Goal: Complete application form: Complete application form

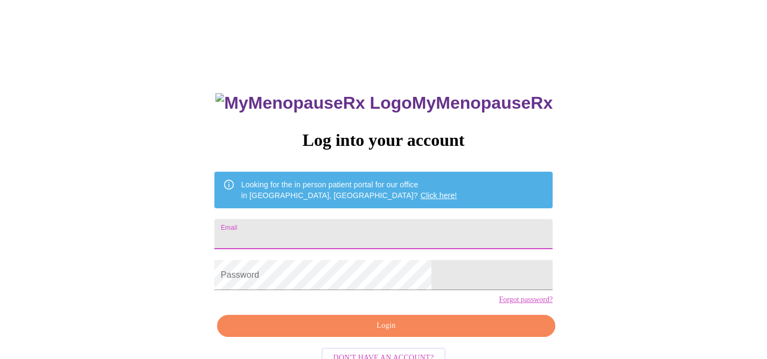
click at [398, 229] on input "Email" at bounding box center [383, 234] width 338 height 30
type input "[EMAIL_ADDRESS][DOMAIN_NAME]"
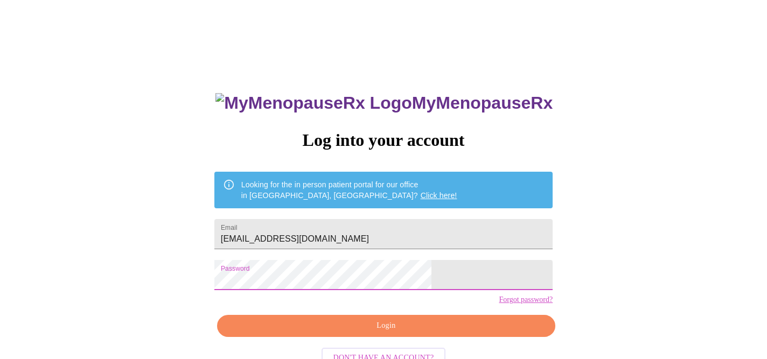
click at [375, 333] on span "Login" at bounding box center [385, 325] width 313 height 13
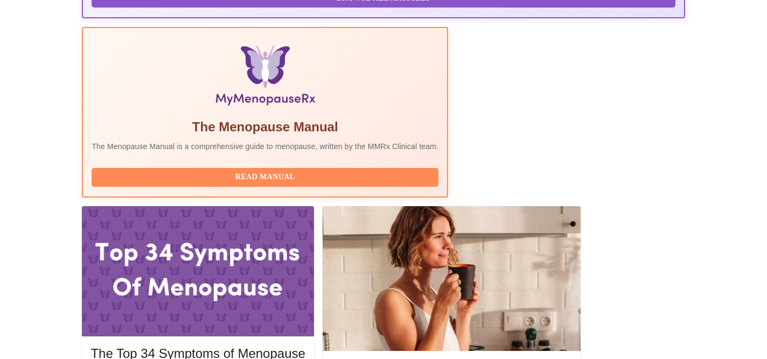
scroll to position [318, 0]
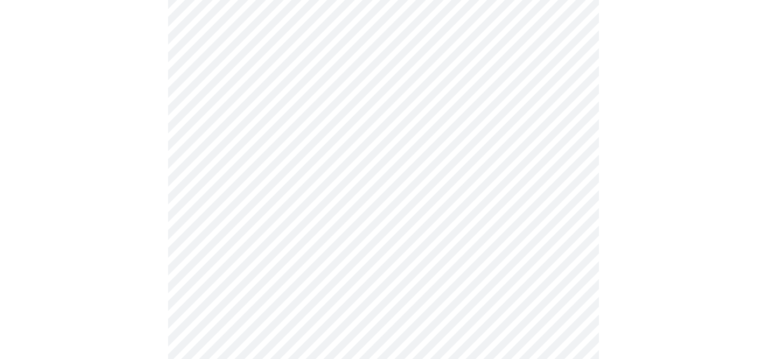
scroll to position [171, 0]
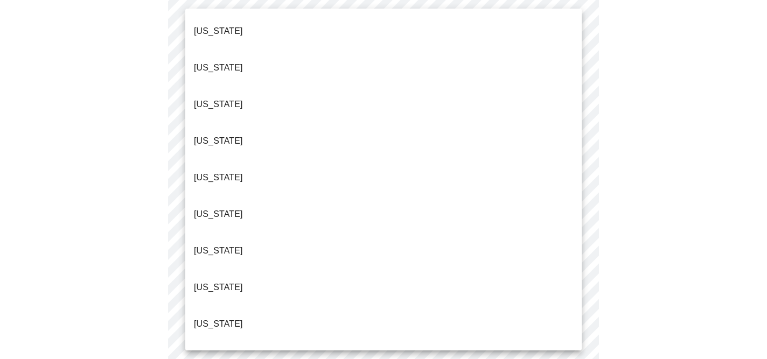
click at [346, 67] on body "MyMenopauseRx Appointments Messaging Labs Uploads Medications Community Refer a…" at bounding box center [383, 326] width 758 height 984
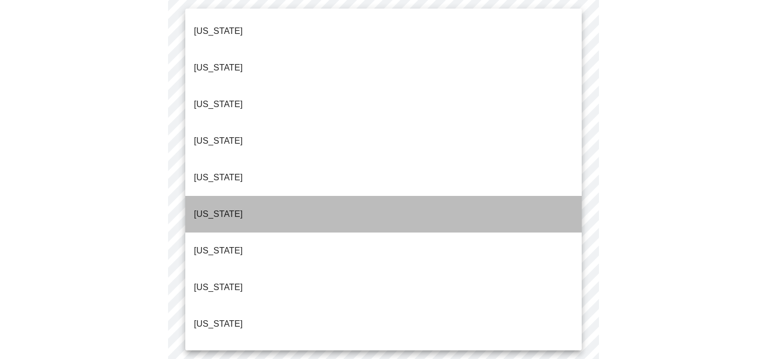
click at [314, 196] on li "[US_STATE]" at bounding box center [383, 214] width 396 height 37
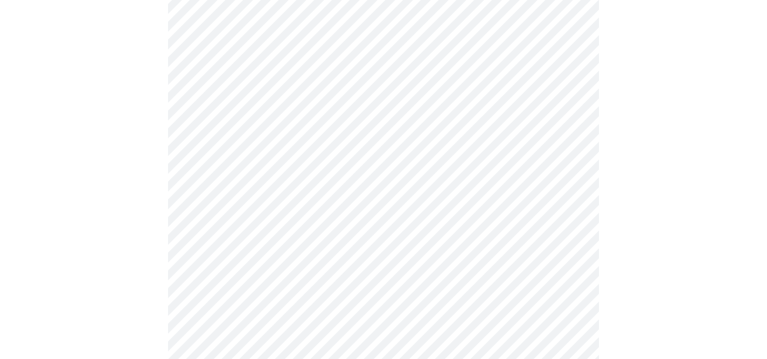
scroll to position [223, 0]
click at [315, 89] on body "MyMenopauseRx Appointments Messaging Labs Uploads Medications Community Refer a…" at bounding box center [383, 269] width 758 height 977
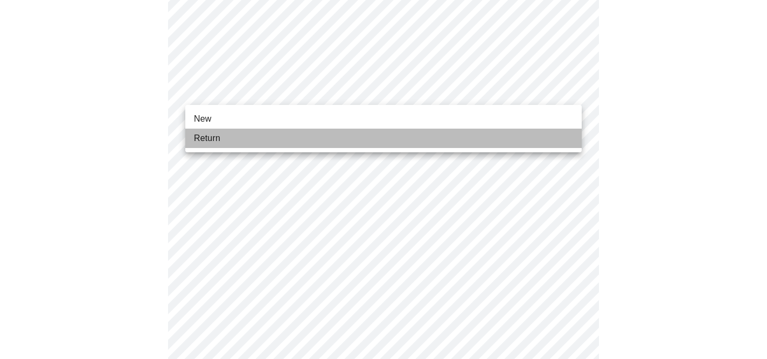
click at [305, 135] on li "Return" at bounding box center [383, 138] width 396 height 19
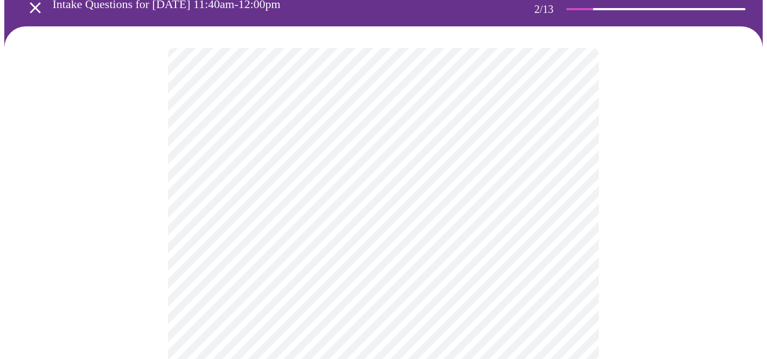
scroll to position [55, 0]
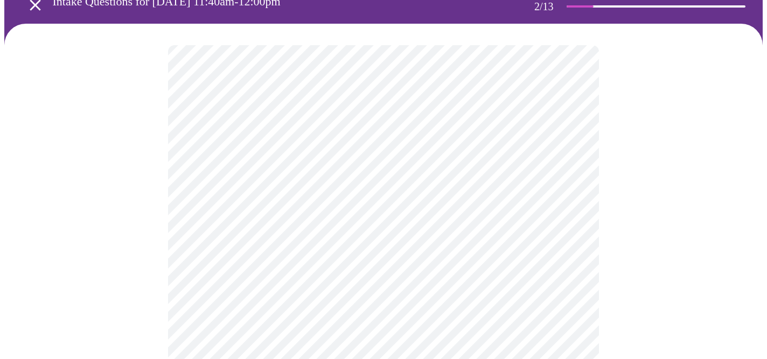
click at [521, 164] on body "MyMenopauseRx Appointments Messaging Labs Uploads Medications Community Refer a…" at bounding box center [383, 272] width 758 height 647
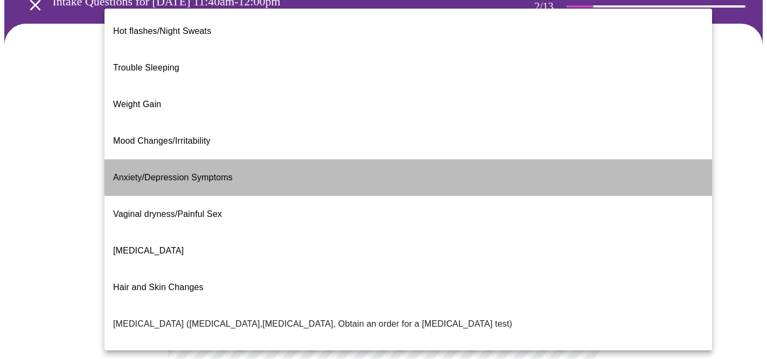
click at [499, 159] on li "Anxiety/Depression Symptoms" at bounding box center [408, 177] width 608 height 37
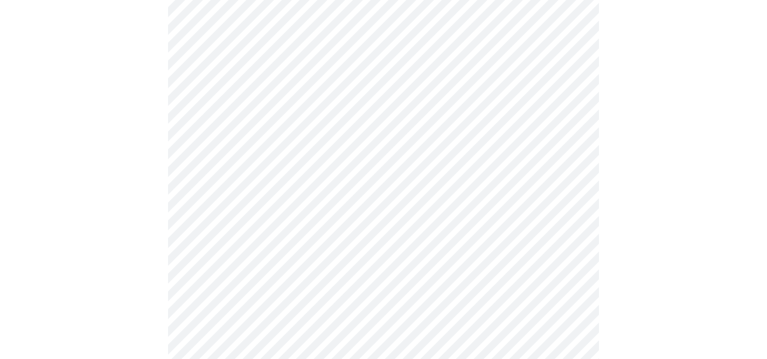
scroll to position [112, 0]
click at [467, 111] on body "MyMenopauseRx Appointments Messaging Labs Uploads Medications Community Refer a…" at bounding box center [383, 212] width 758 height 641
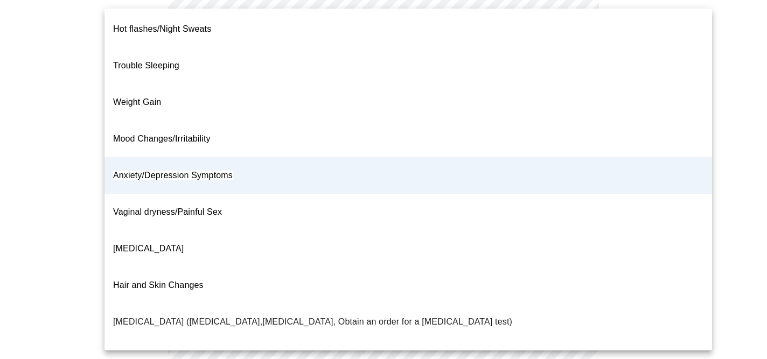
scroll to position [0, 0]
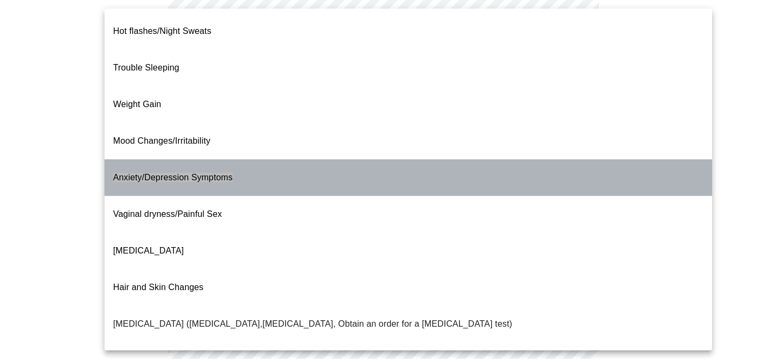
click at [429, 159] on li "Anxiety/Depression Symptoms" at bounding box center [408, 177] width 608 height 37
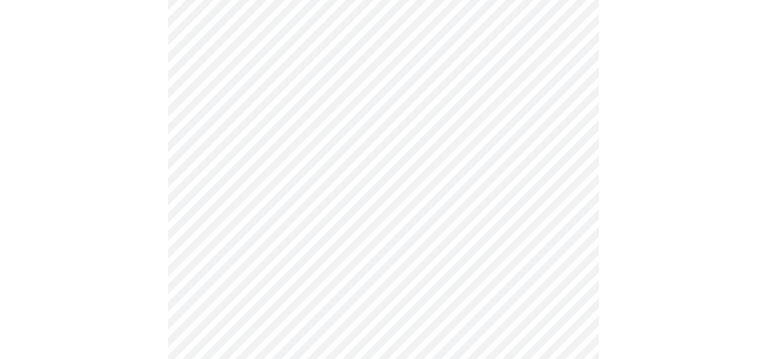
scroll to position [172, 0]
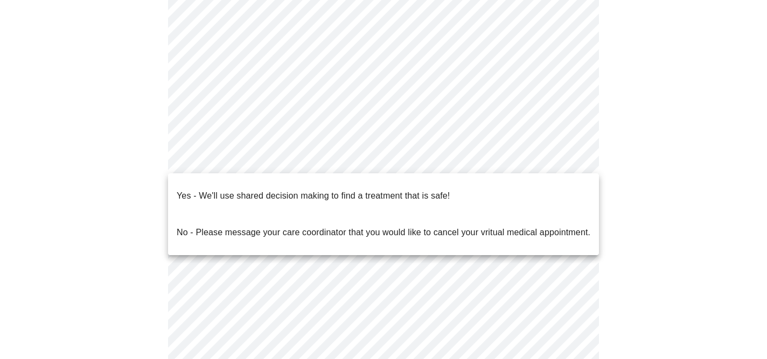
click at [408, 152] on body "MyMenopauseRx Appointments Messaging Labs Uploads Medications Community Refer a…" at bounding box center [383, 153] width 758 height 641
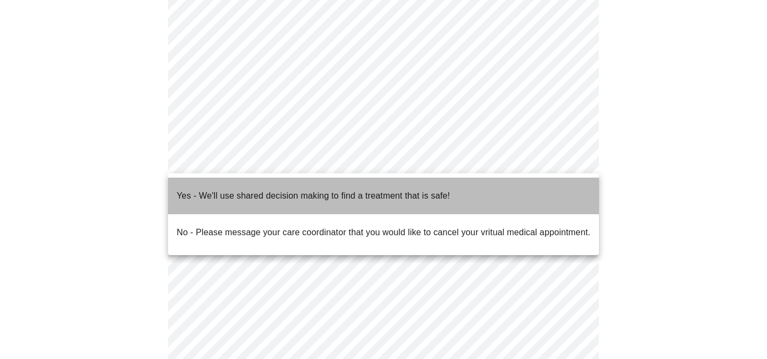
click at [403, 194] on span "Yes - We'll use shared decision making to find a treatment that is safe!" at bounding box center [313, 196] width 273 height 30
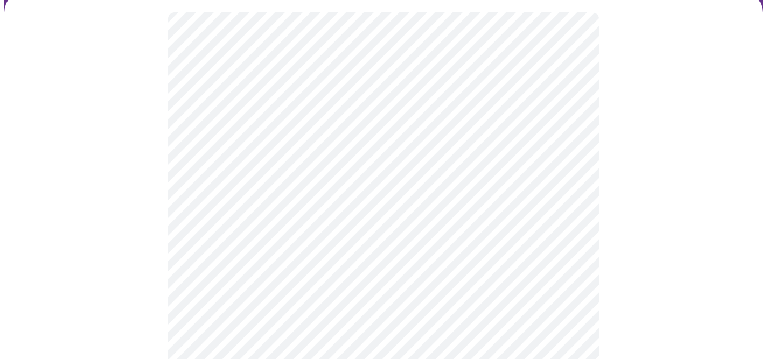
scroll to position [89, 0]
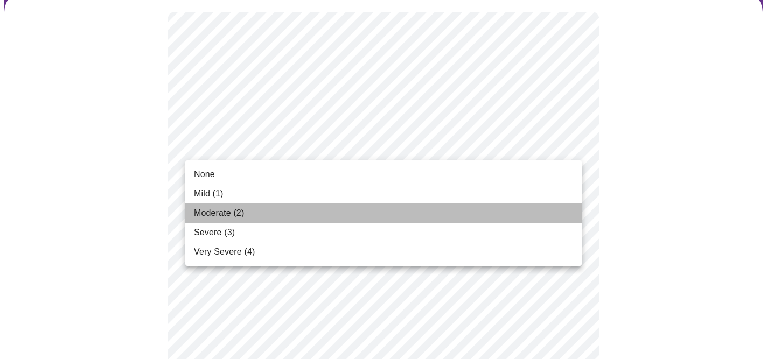
click at [411, 215] on li "Moderate (2)" at bounding box center [383, 213] width 396 height 19
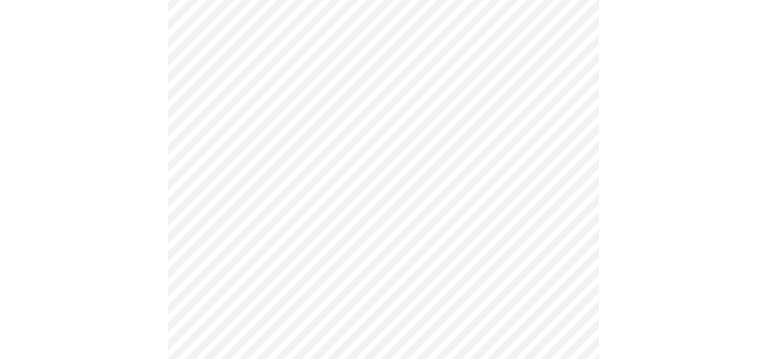
scroll to position [223, 0]
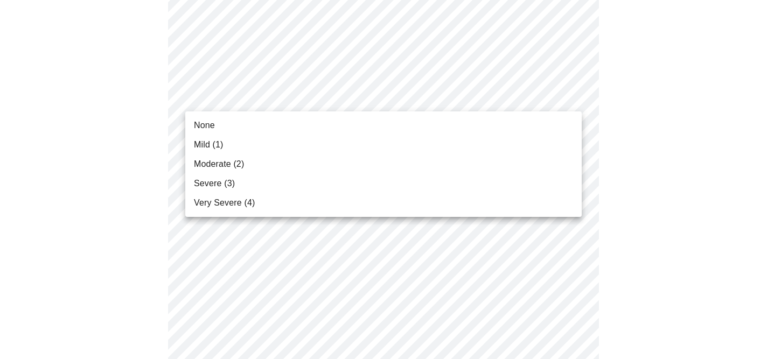
click at [395, 166] on li "Moderate (2)" at bounding box center [383, 164] width 396 height 19
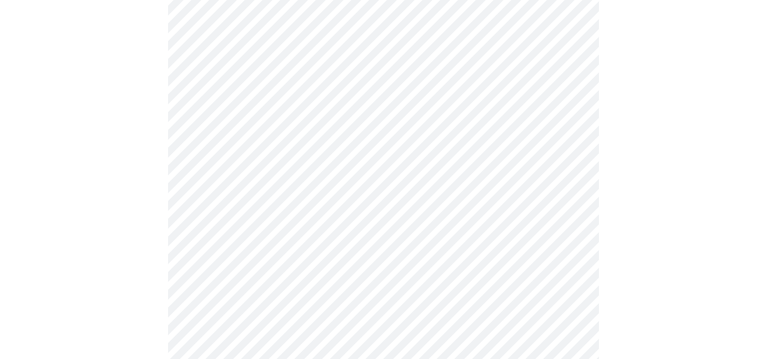
scroll to position [310, 0]
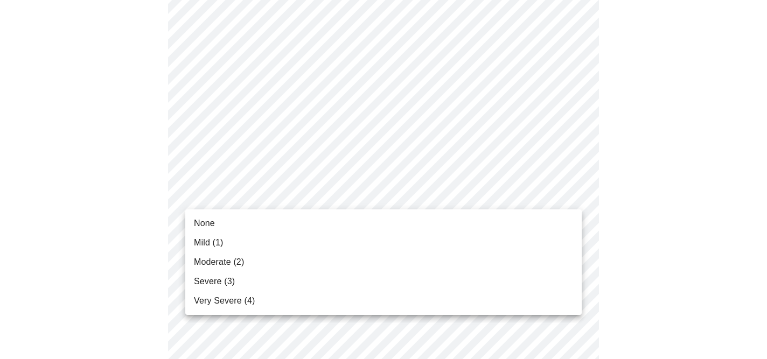
click at [361, 274] on li "Severe (3)" at bounding box center [383, 281] width 396 height 19
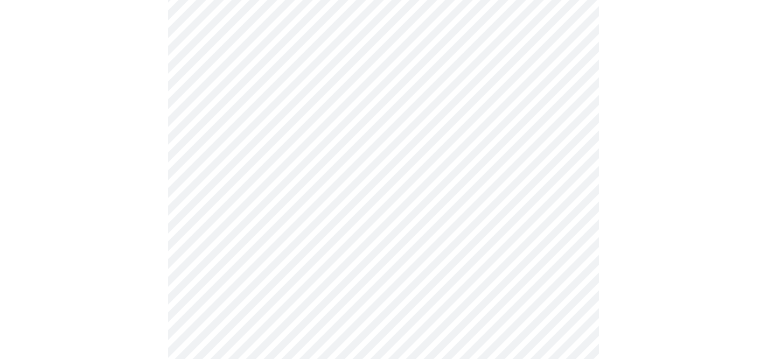
scroll to position [358, 0]
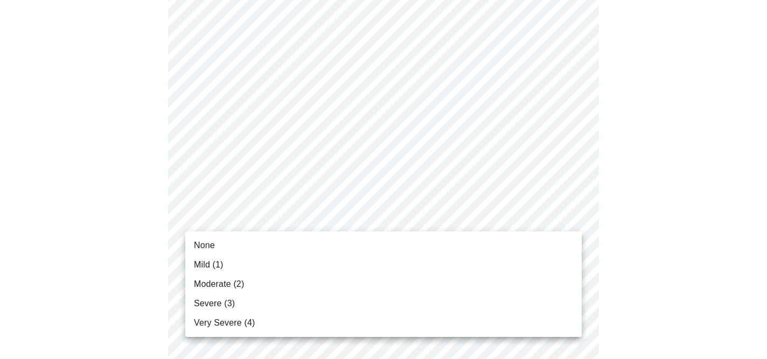
click at [365, 220] on body "MyMenopauseRx Appointments Messaging Labs Uploads Medications Community Refer a…" at bounding box center [383, 339] width 758 height 1387
click at [345, 285] on li "Moderate (2)" at bounding box center [383, 284] width 396 height 19
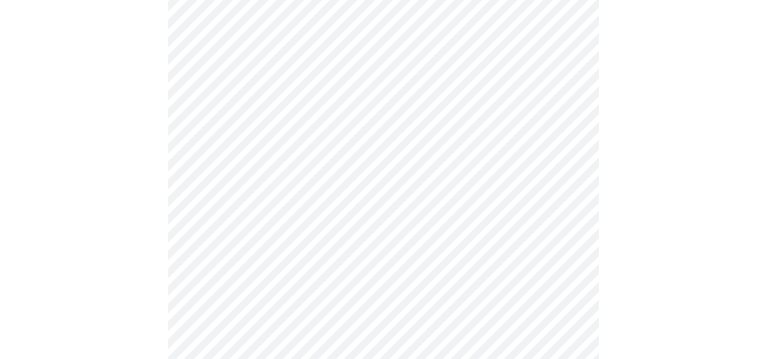
scroll to position [438, 0]
click at [369, 203] on body "MyMenopauseRx Appointments Messaging Labs Uploads Medications Community Refer a…" at bounding box center [383, 252] width 758 height 1372
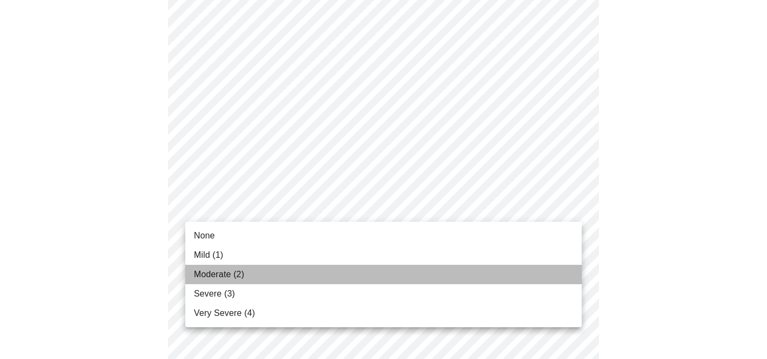
click at [341, 269] on li "Moderate (2)" at bounding box center [383, 274] width 396 height 19
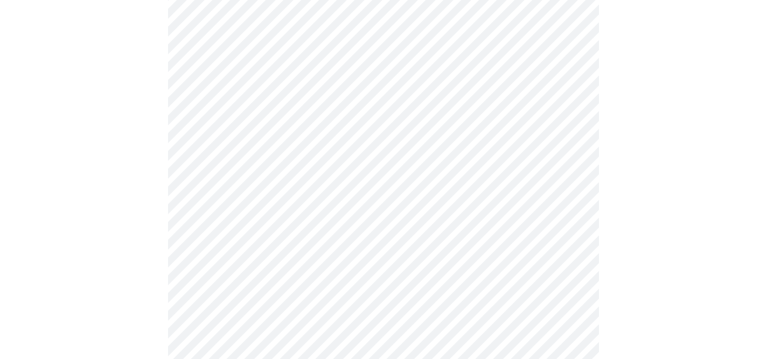
scroll to position [519, 0]
click at [348, 210] on body "MyMenopauseRx Appointments Messaging Labs Uploads Medications Community Refer a…" at bounding box center [383, 163] width 758 height 1357
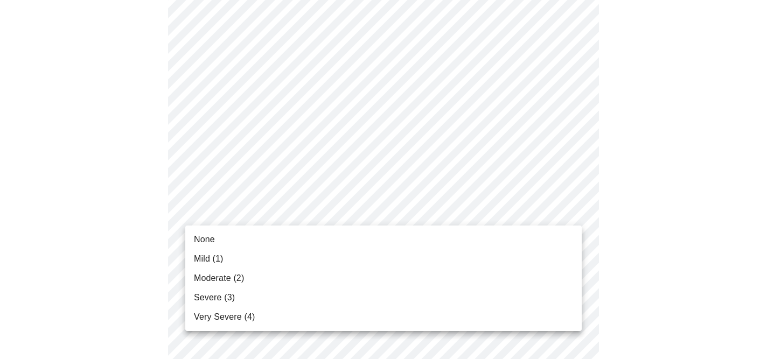
click at [326, 281] on li "Moderate (2)" at bounding box center [383, 278] width 396 height 19
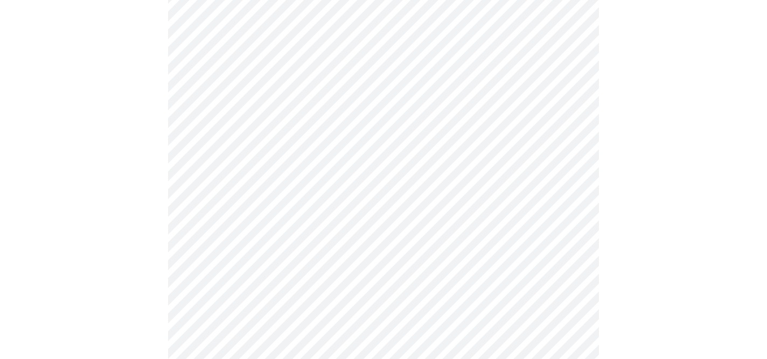
scroll to position [605, 0]
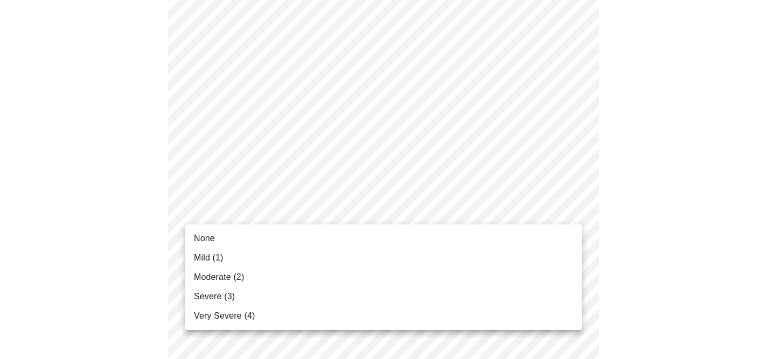
click at [328, 212] on body "MyMenopauseRx Appointments Messaging Labs Uploads Medications Community Refer a…" at bounding box center [383, 70] width 758 height 1342
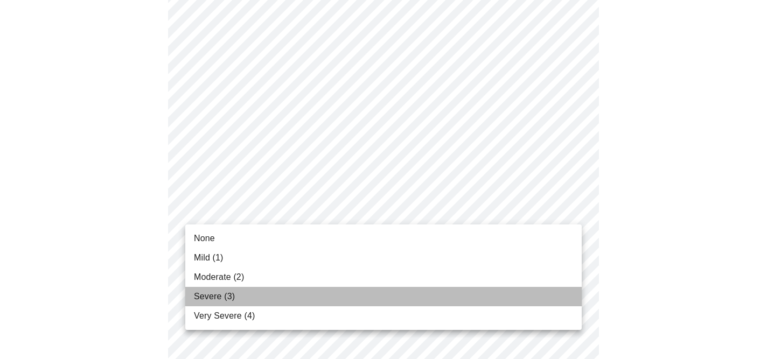
click at [302, 290] on li "Severe (3)" at bounding box center [383, 296] width 396 height 19
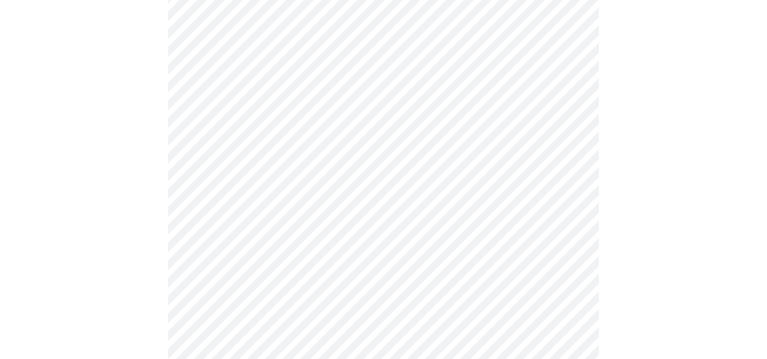
scroll to position [676, 0]
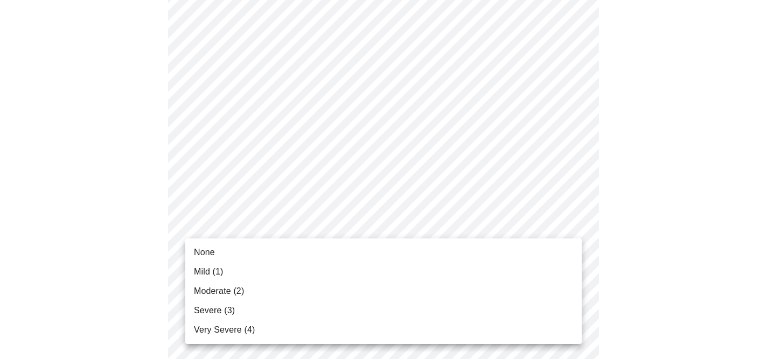
click at [306, 270] on li "Mild (1)" at bounding box center [383, 271] width 396 height 19
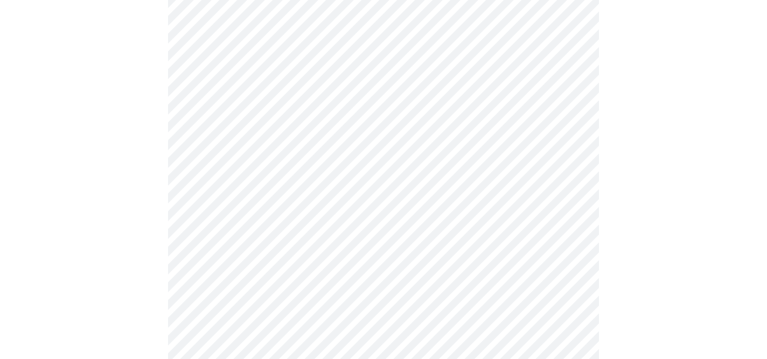
scroll to position [799, 0]
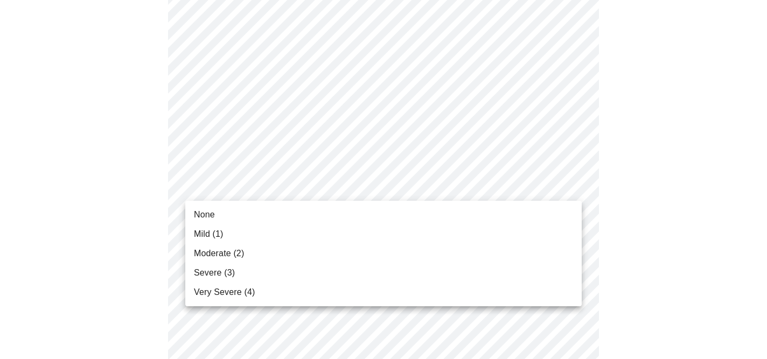
click at [309, 210] on li "None" at bounding box center [383, 214] width 396 height 19
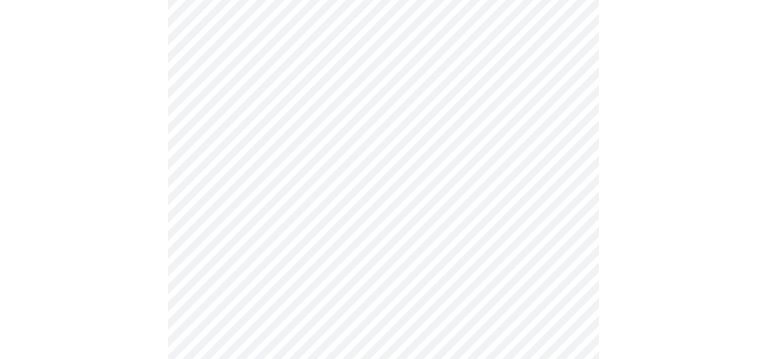
scroll to position [886, 0]
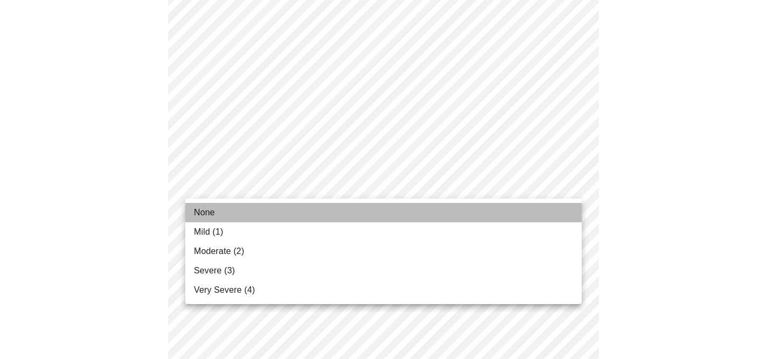
click at [307, 212] on li "None" at bounding box center [383, 212] width 396 height 19
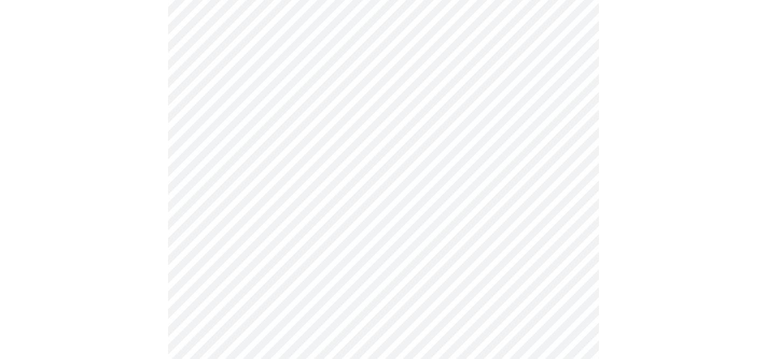
scroll to position [196, 0]
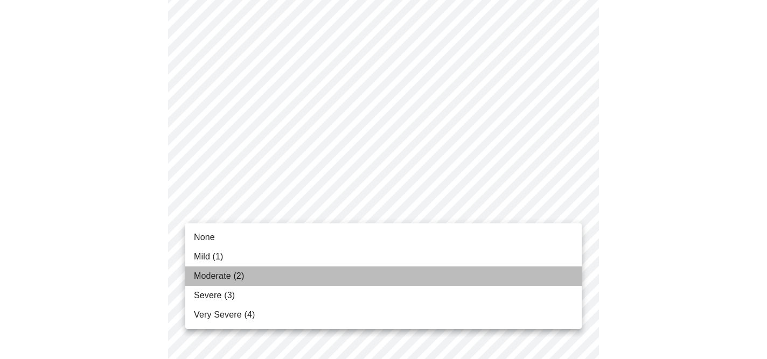
click at [308, 273] on li "Moderate (2)" at bounding box center [383, 276] width 396 height 19
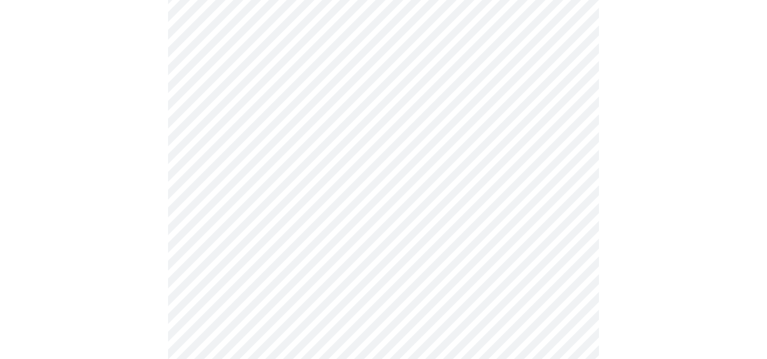
scroll to position [471, 0]
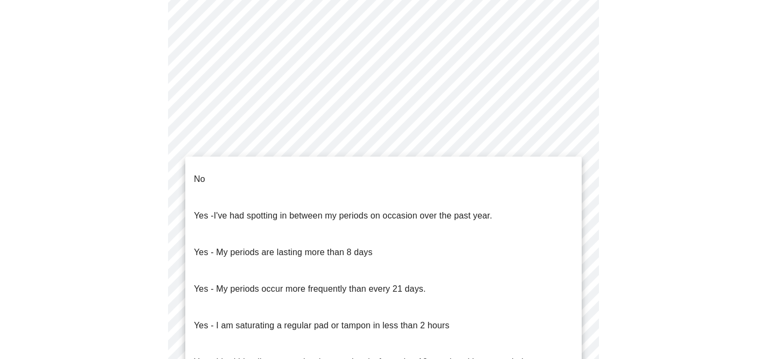
click at [369, 141] on body "MyMenopauseRx Appointments Messaging Labs Uploads Medications Community Refer a…" at bounding box center [383, 43] width 758 height 1020
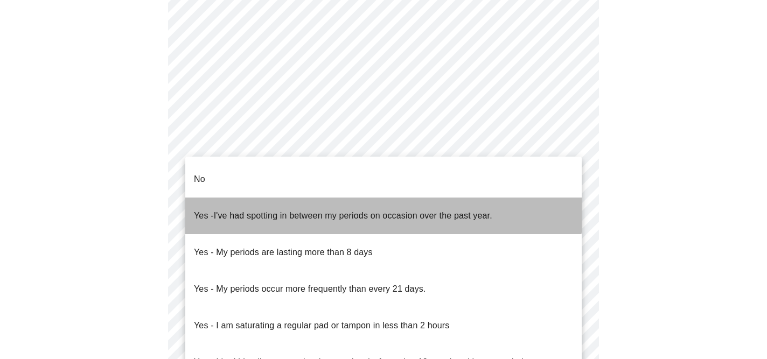
click at [374, 211] on span "I've had spotting in between my periods on occasion over the past year." at bounding box center [353, 215] width 278 height 9
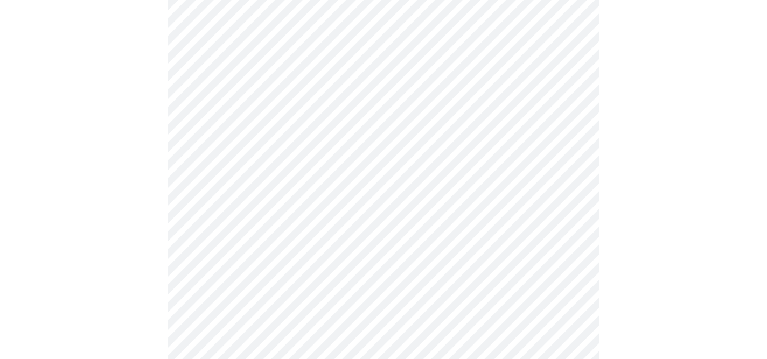
scroll to position [546, 0]
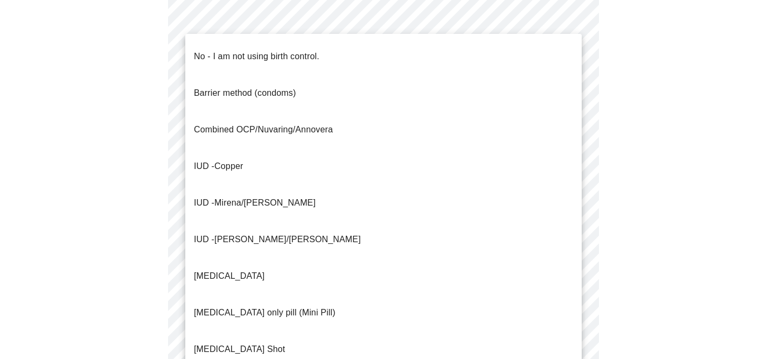
click at [367, 58] on li "No - I am not using birth control." at bounding box center [383, 56] width 396 height 37
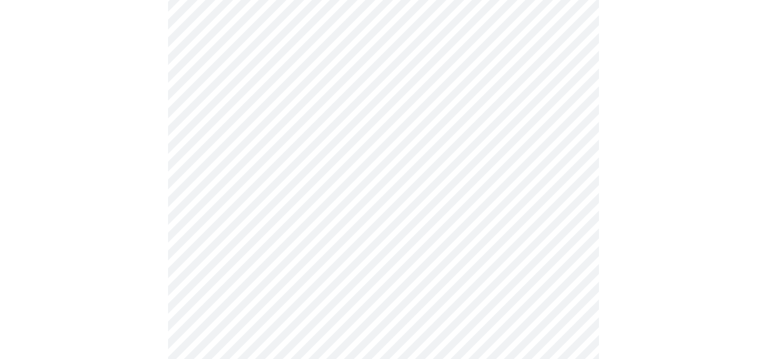
scroll to position [647, 0]
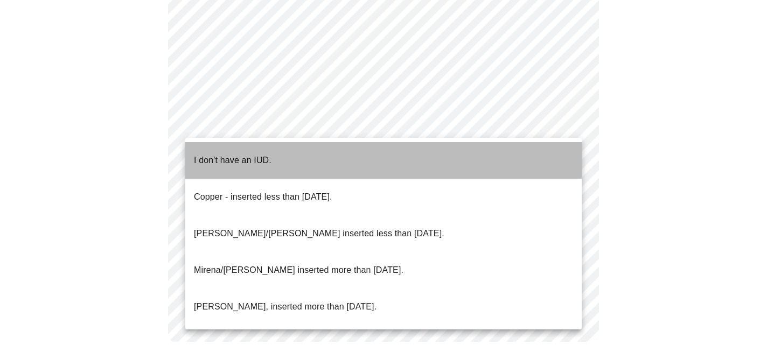
click at [343, 149] on li "I don't have an IUD." at bounding box center [383, 160] width 396 height 37
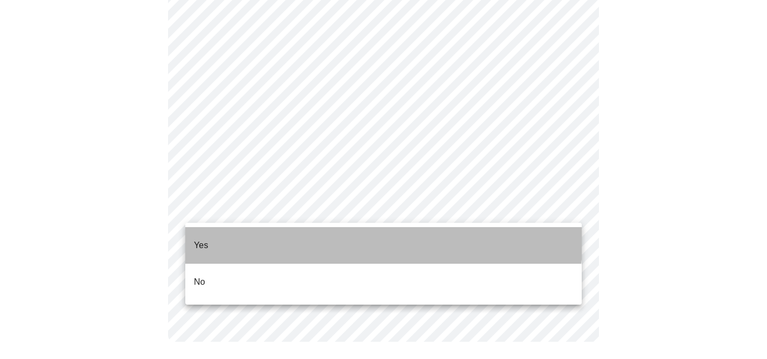
click at [313, 235] on li "Yes" at bounding box center [383, 245] width 396 height 37
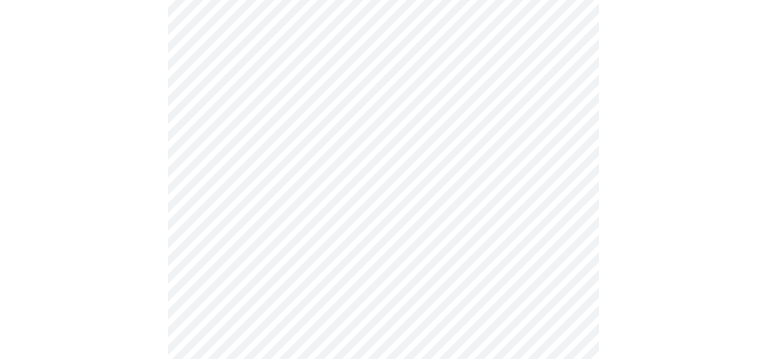
scroll to position [218, 0]
click at [472, 156] on body "MyMenopauseRx Appointments Messaging Labs Uploads Medications Community Refer a…" at bounding box center [383, 184] width 758 height 796
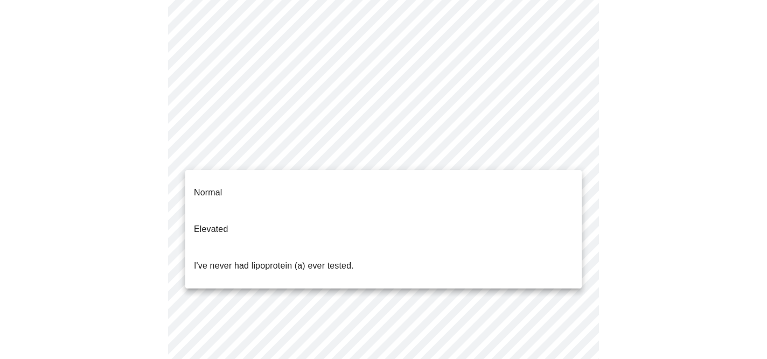
click at [464, 248] on li "I've never had lipoprotein (a) ever tested." at bounding box center [383, 266] width 396 height 37
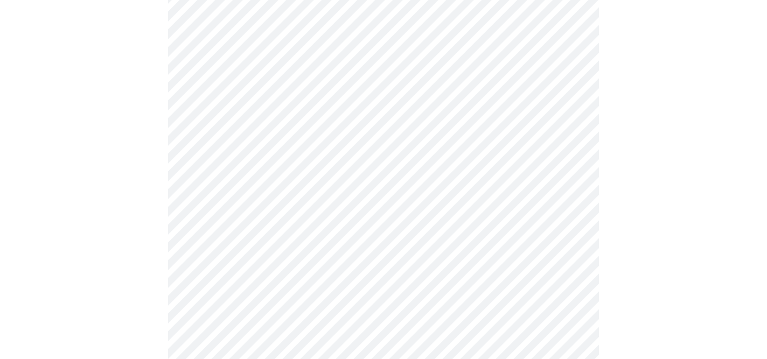
scroll to position [209, 0]
click at [664, 191] on div at bounding box center [383, 117] width 758 height 494
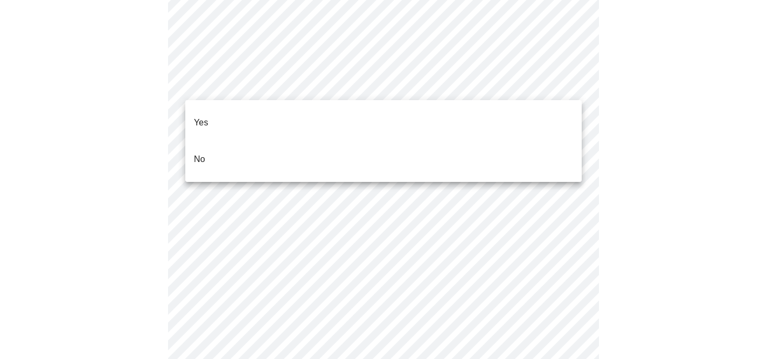
click at [369, 145] on li "No" at bounding box center [383, 159] width 396 height 37
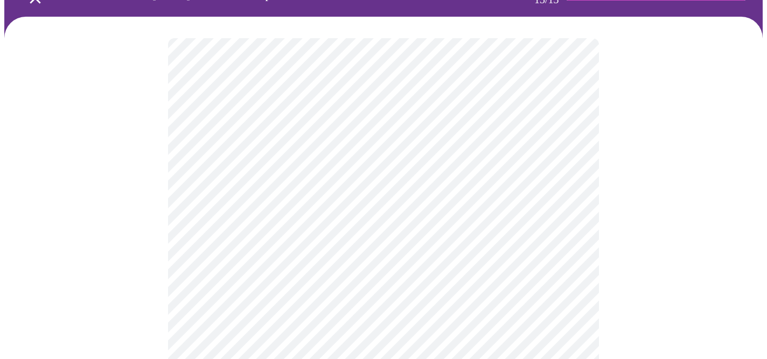
scroll to position [0, 0]
